Goal: Use online tool/utility: Use online tool/utility

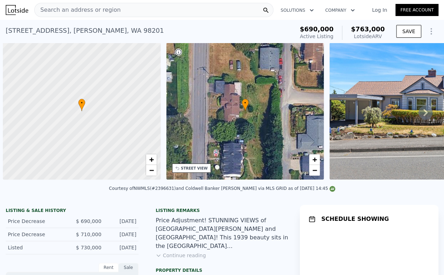
scroll to position [0, 3]
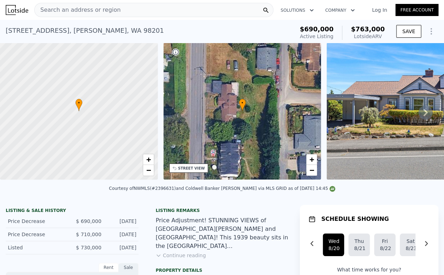
click at [158, 6] on div "Search an address or region" at bounding box center [153, 10] width 239 height 14
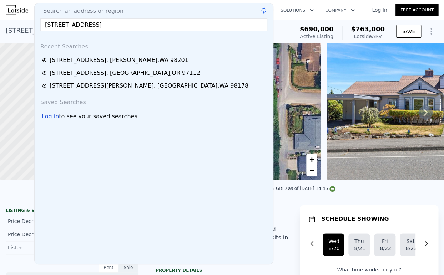
click at [204, 26] on input "[STREET_ADDRESS]" at bounding box center [153, 24] width 227 height 13
click at [191, 27] on input "[STREET_ADDRESS]" at bounding box center [153, 24] width 227 height 13
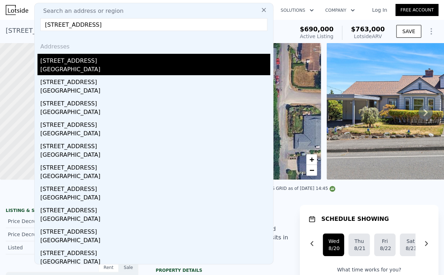
type input "[STREET_ADDRESS]"
click at [80, 60] on div "[STREET_ADDRESS]" at bounding box center [155, 59] width 230 height 11
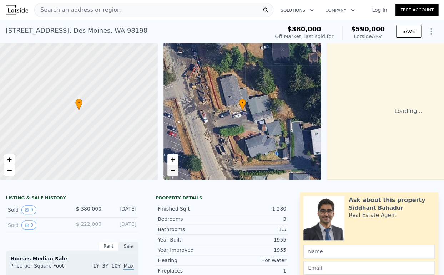
click at [170, 169] on span "−" at bounding box center [172, 170] width 5 height 9
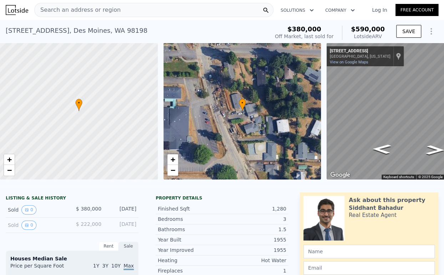
scroll to position [0, 55]
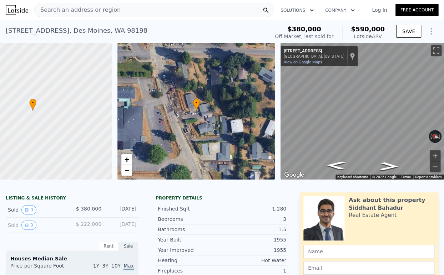
click at [249, 139] on div "• + − • + − ← Move left → Move right ↑ Move up ↓ Move down + Zoom in - Zoom out…" at bounding box center [222, 111] width 444 height 137
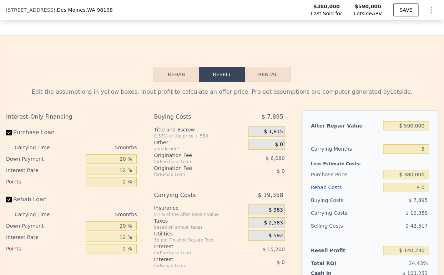
scroll to position [870, 0]
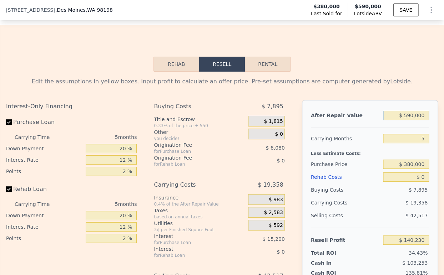
click at [403, 120] on input "$ 590,000" at bounding box center [406, 115] width 46 height 9
click at [413, 169] on input "$ 380,000" at bounding box center [406, 164] width 46 height 9
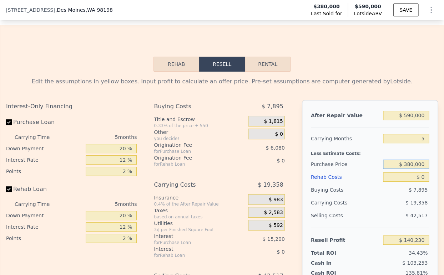
click at [413, 169] on input "$ 380,000" at bounding box center [406, 164] width 46 height 9
click at [419, 169] on input "$ 300,000" at bounding box center [406, 164] width 46 height 9
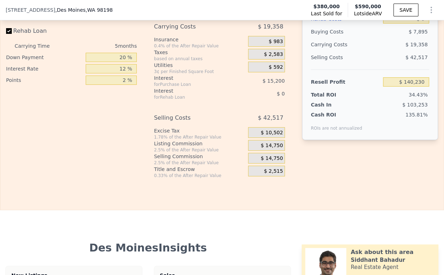
scroll to position [949, 0]
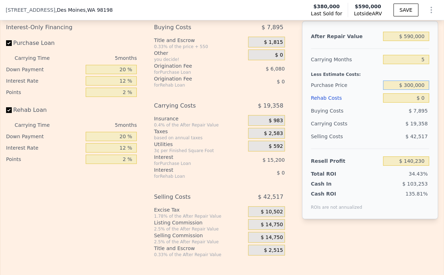
type input "$ 300,000"
click at [413, 103] on input "$ 0" at bounding box center [406, 97] width 46 height 9
type input "$ 224,976"
click at [261, 228] on span "$ 14,750" at bounding box center [272, 225] width 22 height 6
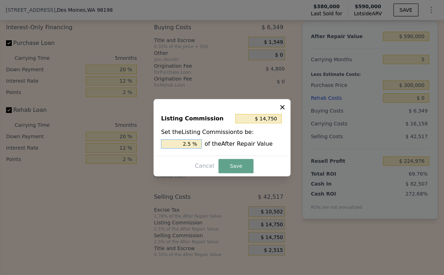
click at [183, 142] on input "2.5 %" at bounding box center [181, 144] width 41 height 9
type input "$ 8,850"
type input "1.5 %"
click at [234, 160] on button "Save" at bounding box center [235, 166] width 35 height 14
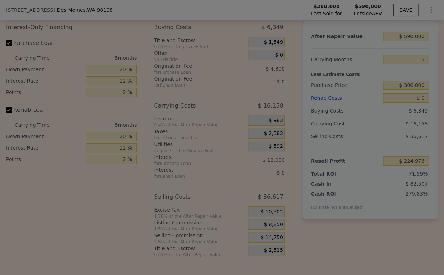
type input "$ 230,876"
